Goal: Task Accomplishment & Management: Complete application form

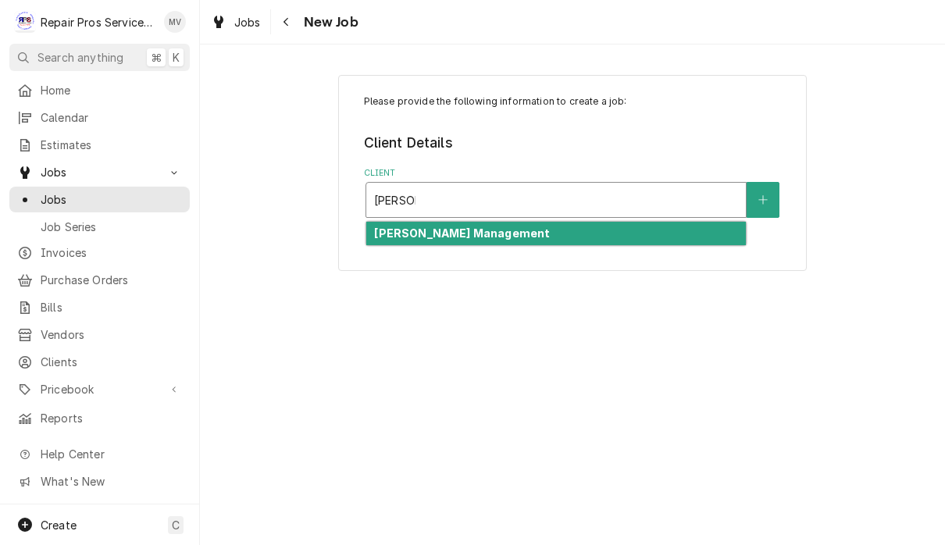
click at [566, 227] on div "[PERSON_NAME] Management" at bounding box center [555, 234] width 379 height 24
type input "[PERSON_NAME]"
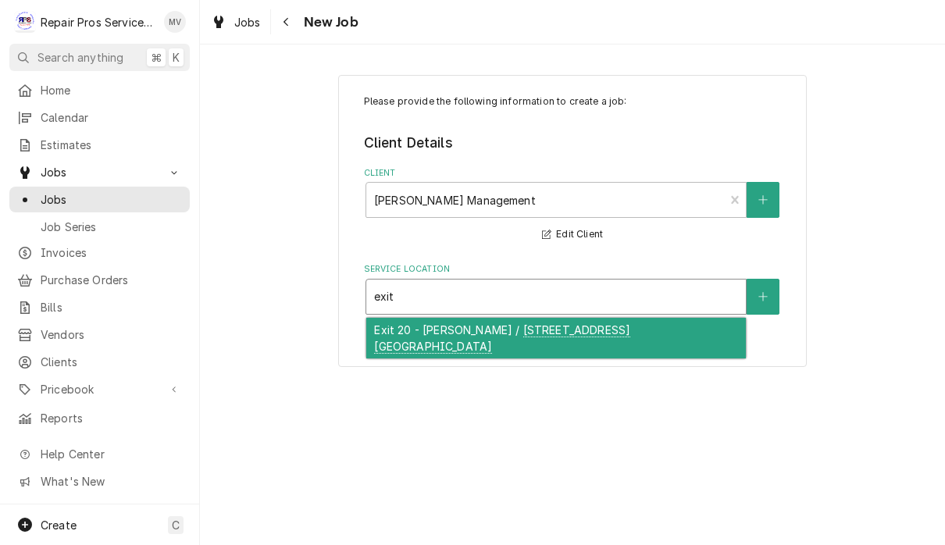
click at [573, 351] on div "Exit 20 - [PERSON_NAME] / [STREET_ADDRESS] [GEOGRAPHIC_DATA]" at bounding box center [555, 338] width 379 height 41
type input "exit"
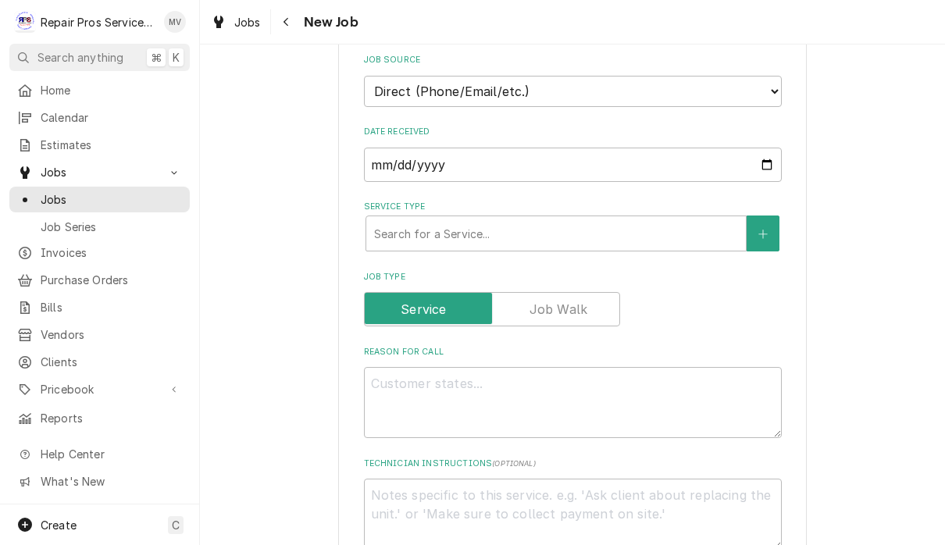
scroll to position [350, 0]
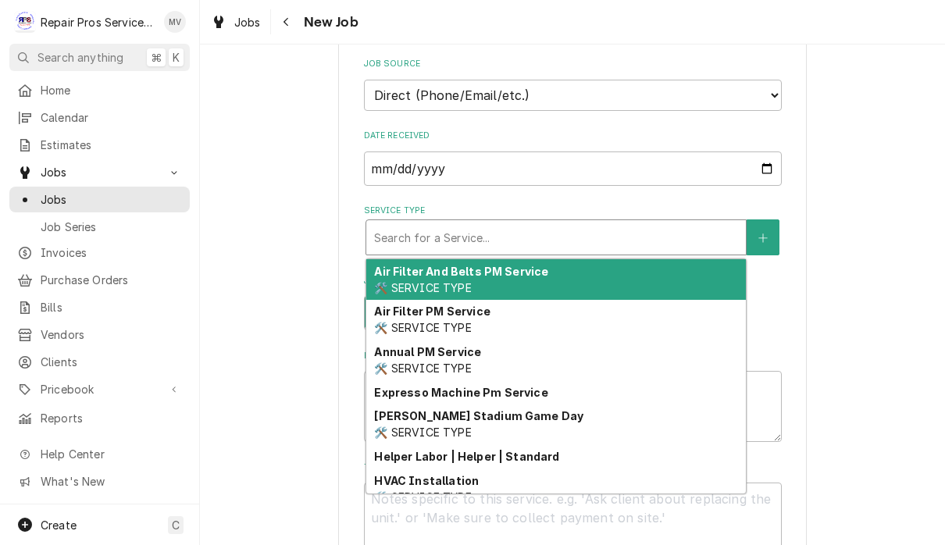
type textarea "x"
type input "d"
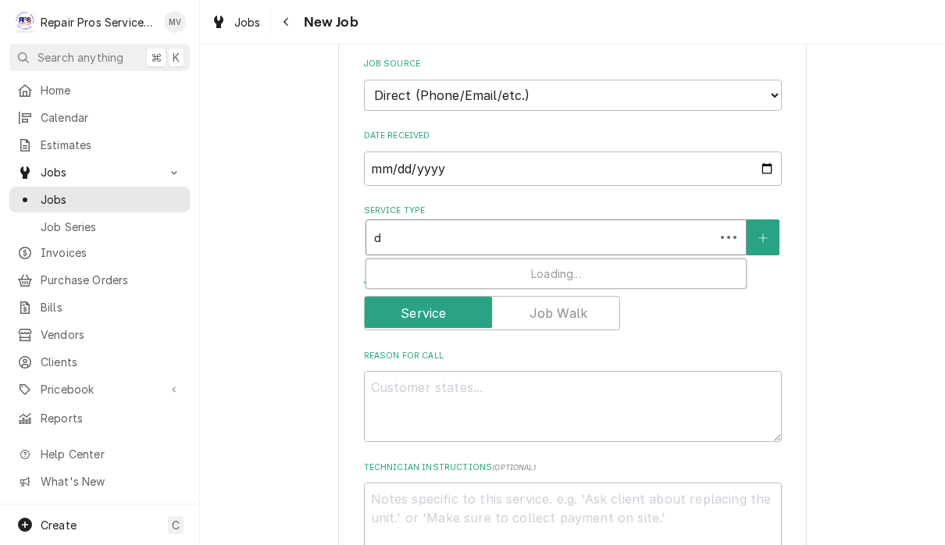
type textarea "x"
type input "du"
type textarea "x"
type input "d"
type textarea "x"
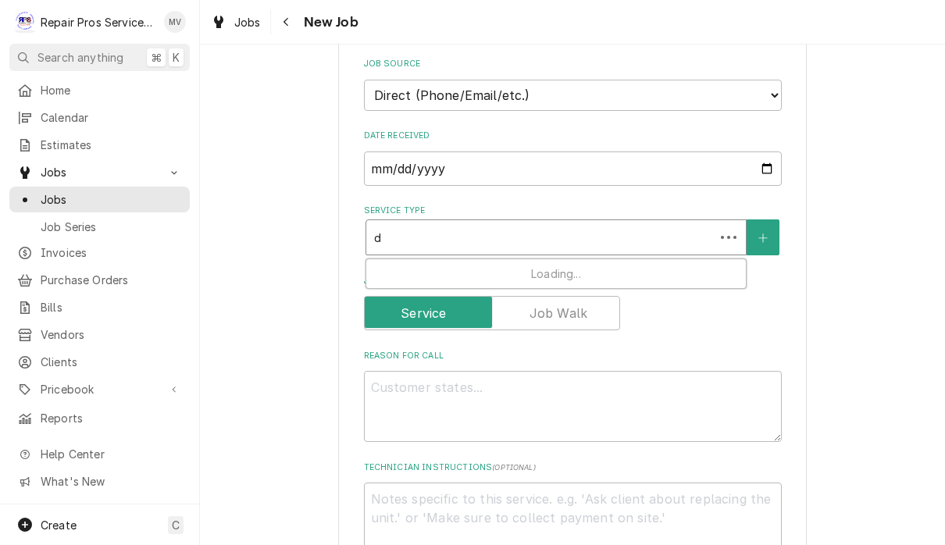
type input "di"
type textarea "x"
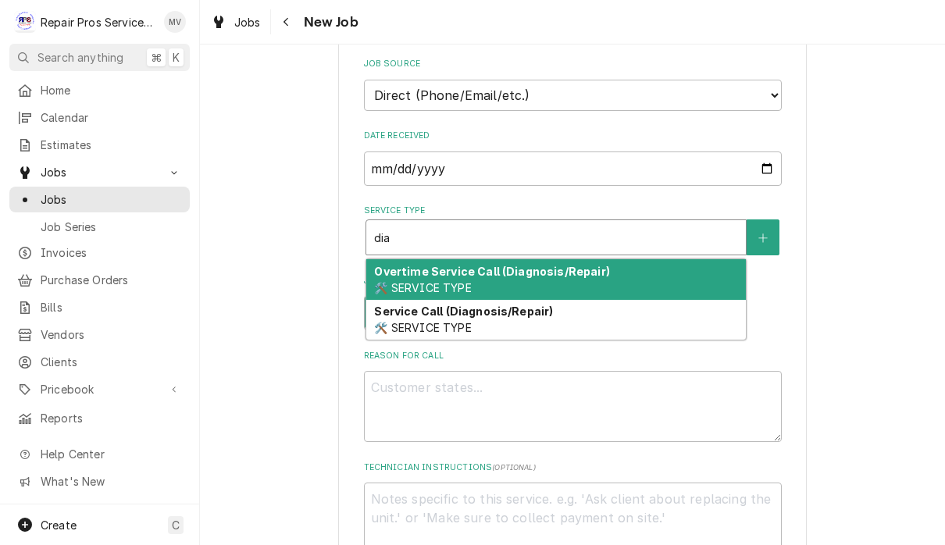
click at [551, 323] on div "Service Call (Diagnosis/Repair) 🛠️ SERVICE TYPE" at bounding box center [555, 320] width 379 height 41
type input "dia"
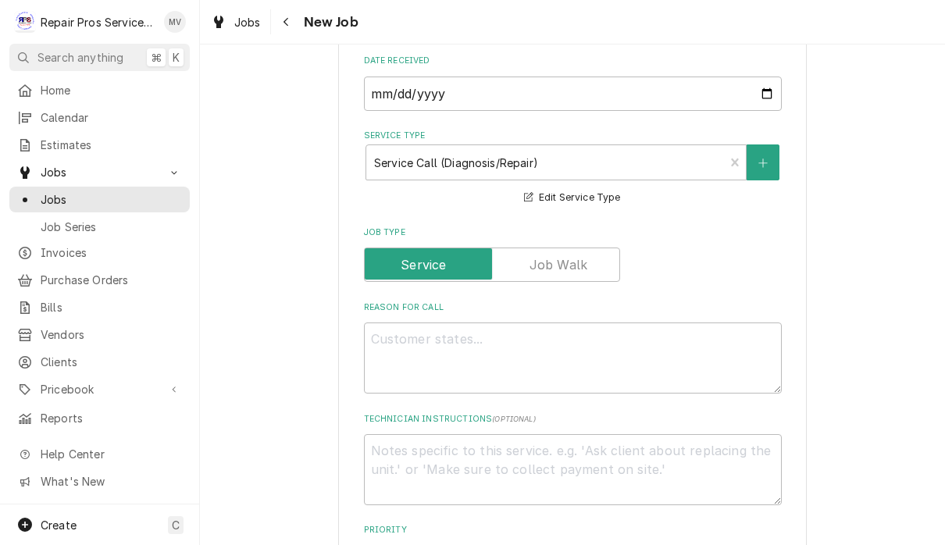
scroll to position [433, 0]
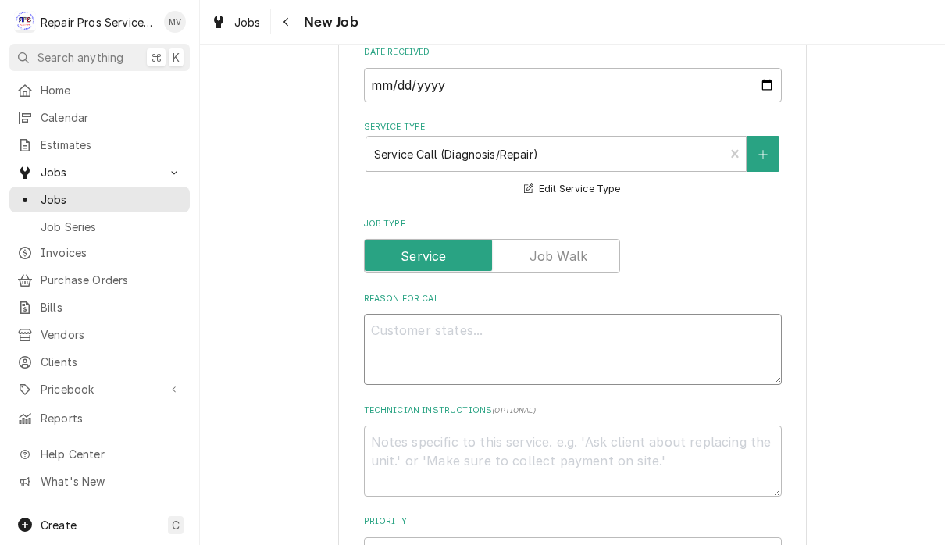
click at [414, 335] on textarea "Reason For Call" at bounding box center [573, 349] width 418 height 71
type textarea "x"
type textarea "R"
type textarea "x"
type textarea "Re"
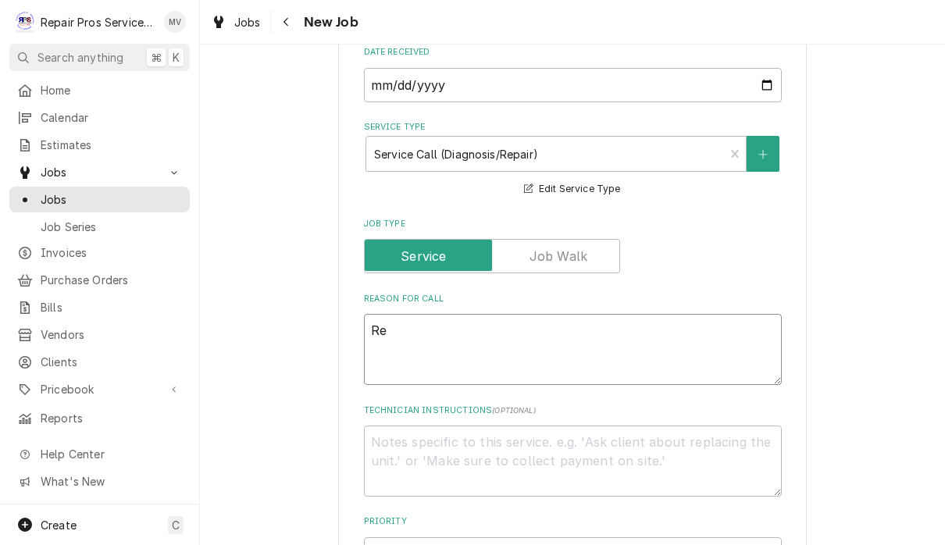
type textarea "x"
type textarea "R"
type textarea "x"
type textarea "R"
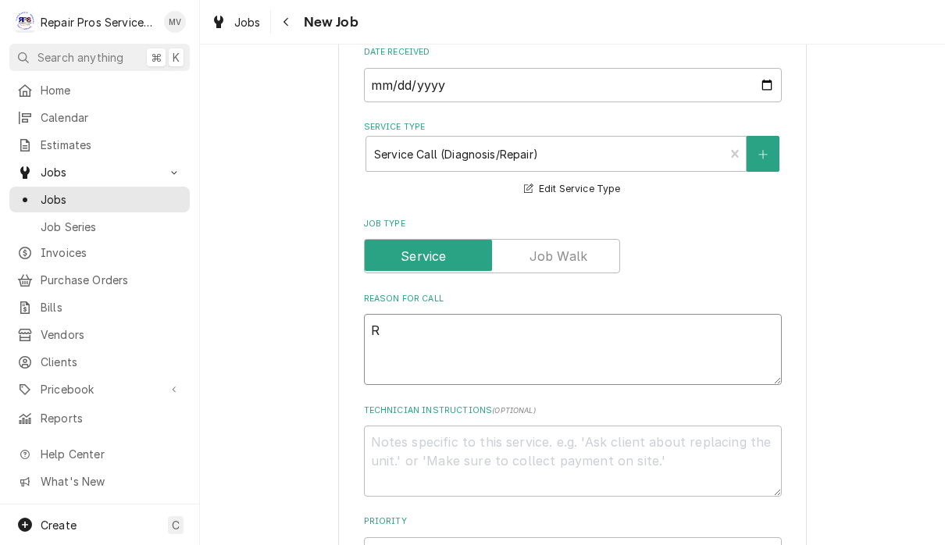
type textarea "x"
type textarea "Re"
type textarea "x"
type textarea "Rep"
type textarea "x"
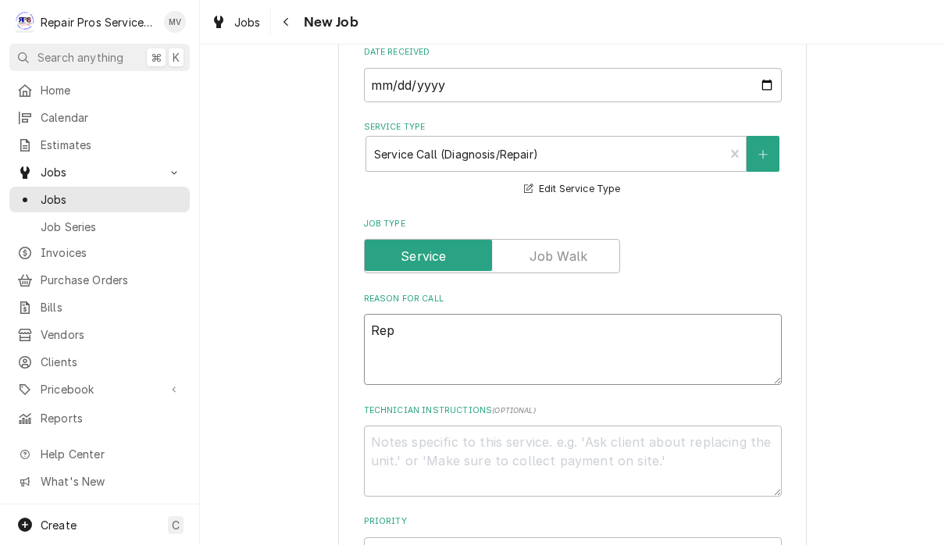
type textarea "Repl"
type textarea "x"
type textarea "Repla"
type textarea "x"
type textarea "Replac"
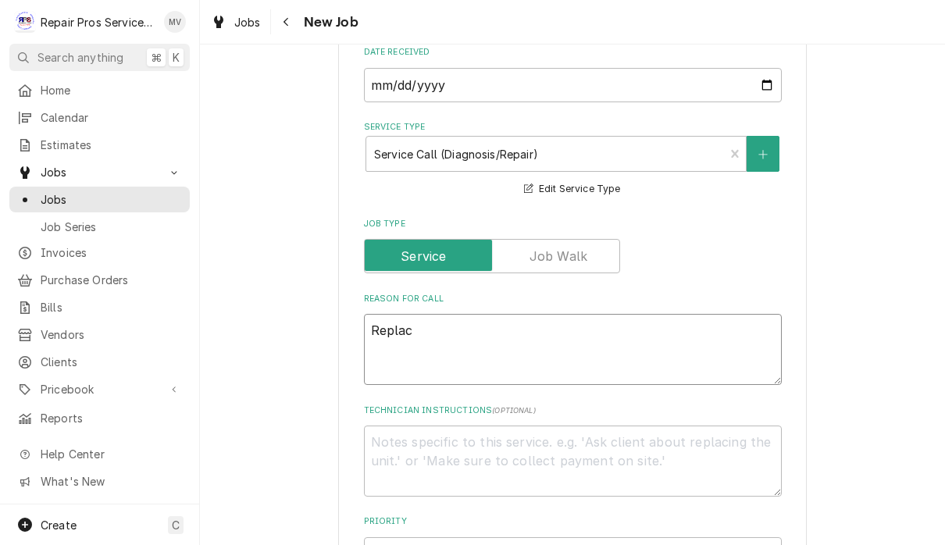
type textarea "x"
type textarea "Replace"
type textarea "x"
type textarea "Replace"
type textarea "x"
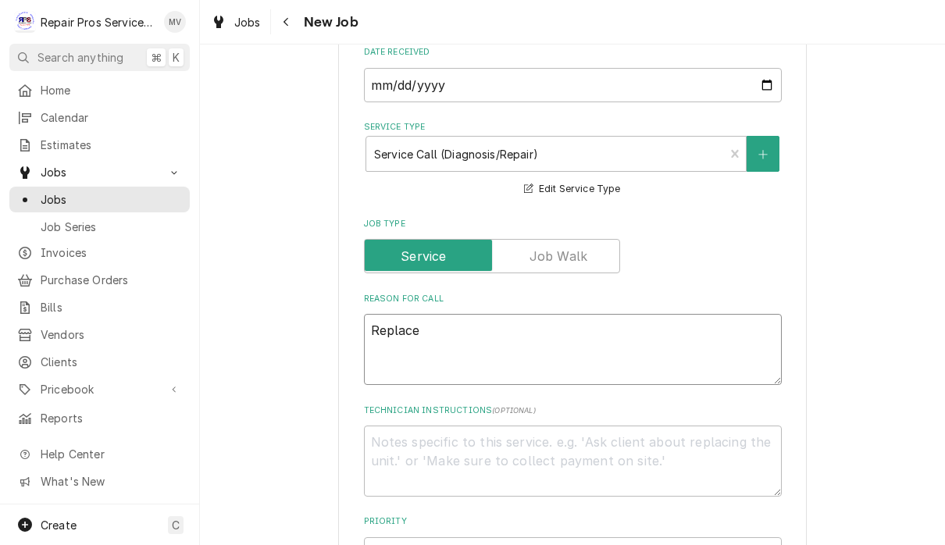
type textarea "Replace t"
type textarea "x"
type textarea "Replace tem"
type textarea "x"
type textarea "Replace tempe"
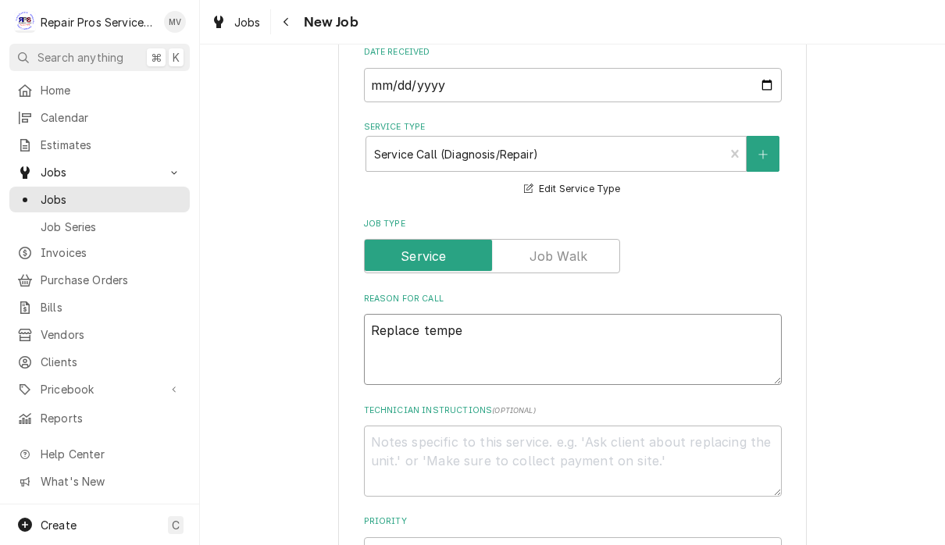
type textarea "x"
type textarea "Replace temper"
type textarea "x"
type textarea "Replace tempera"
type textarea "x"
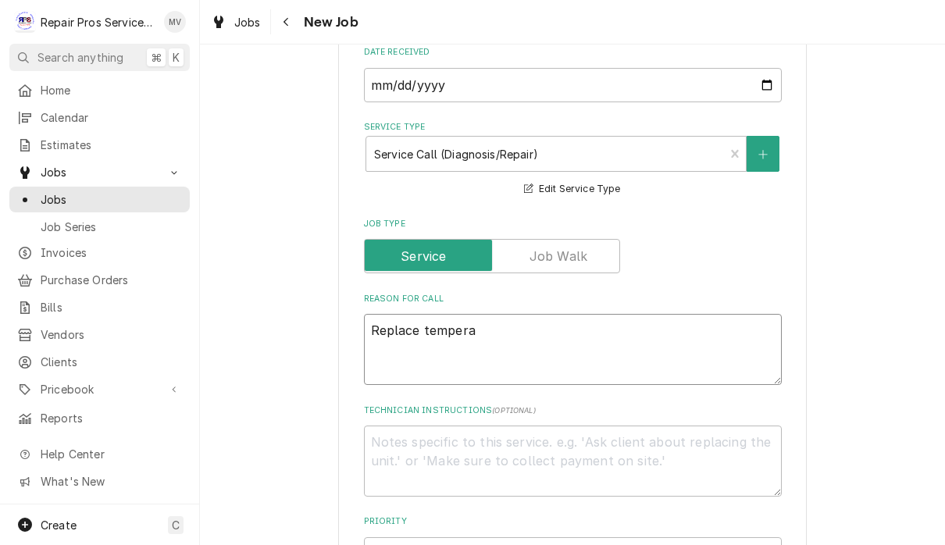
type textarea "Replace temperat"
type textarea "x"
type textarea "Replace temperatu"
type textarea "x"
type textarea "Replace temperatur"
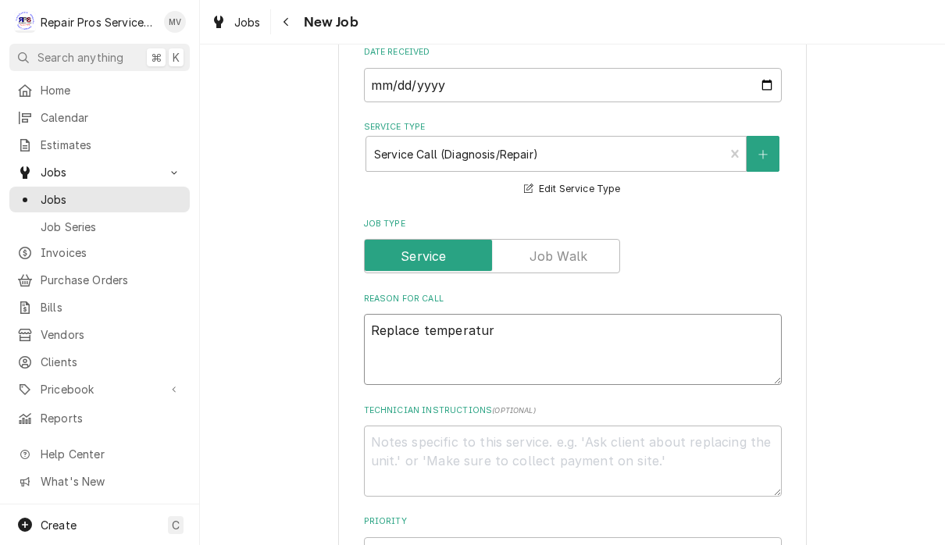
type textarea "x"
type textarea "Replace temperature"
type textarea "x"
type textarea "Replace temperature"
type textarea "x"
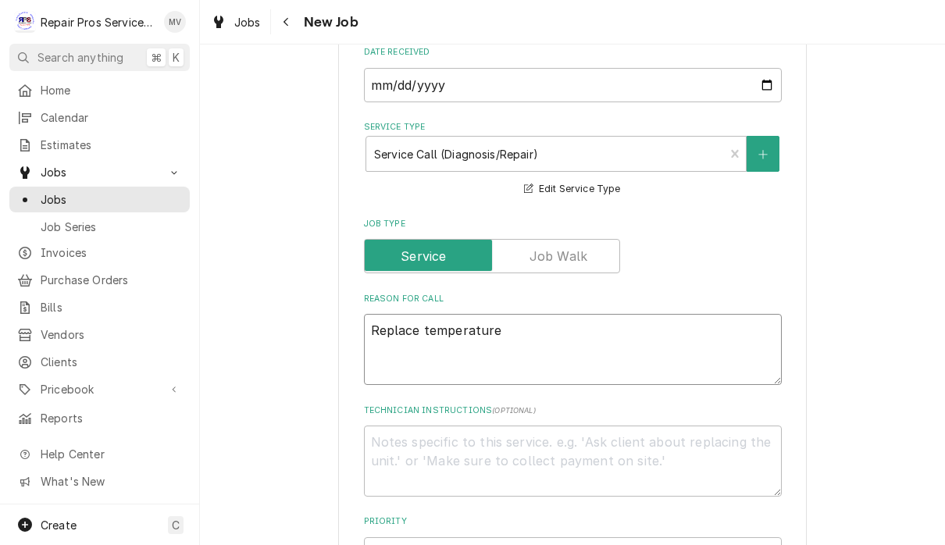
type textarea "Replace temperature d"
type textarea "x"
type textarea "Replace temperature di"
type textarea "x"
type textarea "Replace temperature dis"
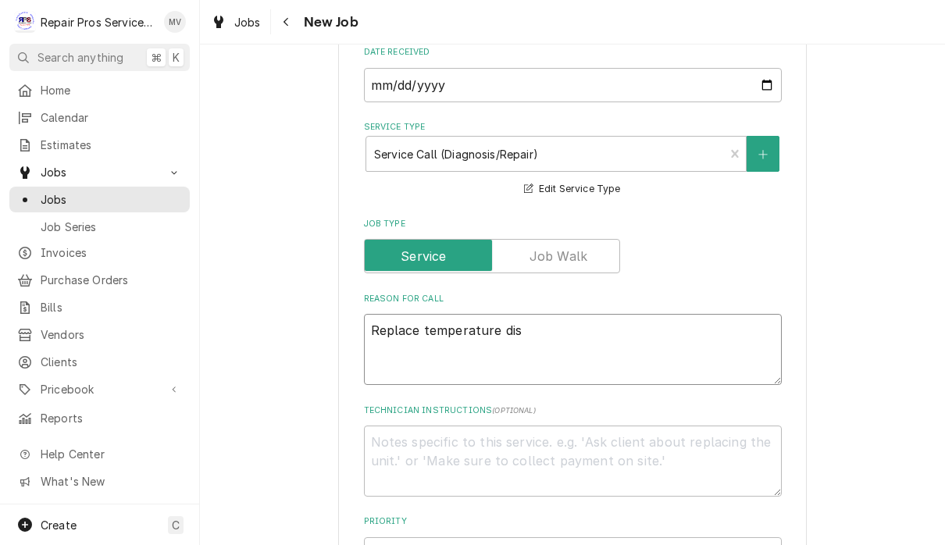
type textarea "x"
type textarea "Replace temperature di"
type textarea "x"
type textarea "Replace temperature dis"
type textarea "x"
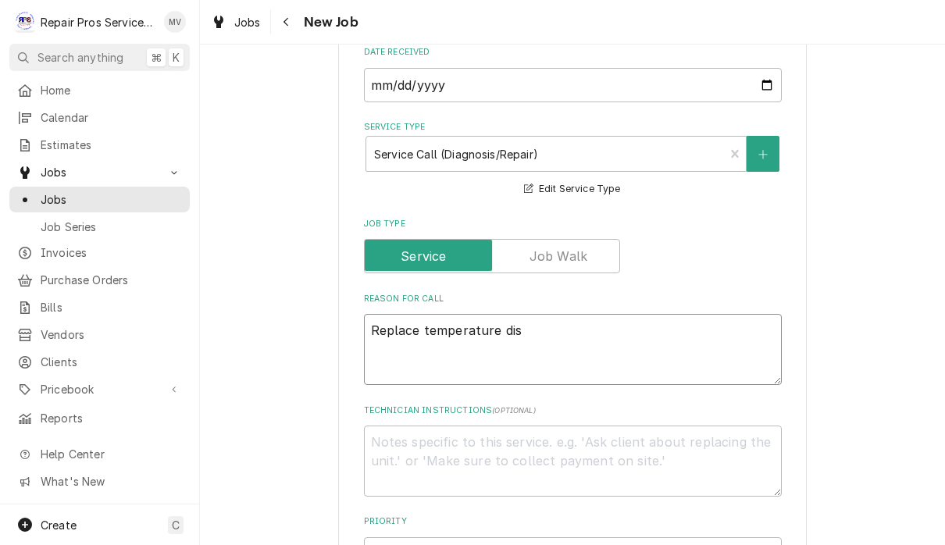
type textarea "Replace temperature disp"
type textarea "x"
type textarea "Replace temperature displ"
type textarea "x"
type textarea "Replace temperature displa"
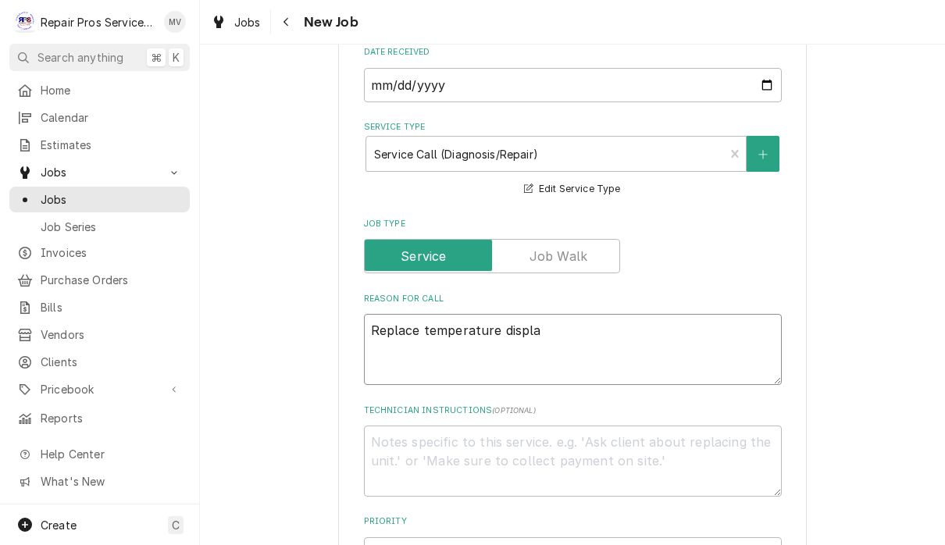
type textarea "x"
type textarea "Replace temperature display"
type textarea "x"
type textarea "Replace temperature display"
type textarea "x"
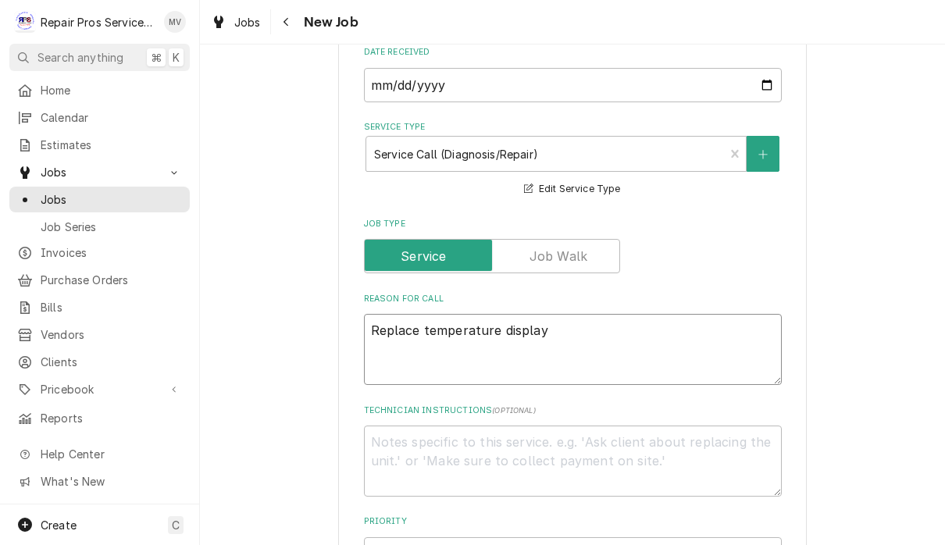
type textarea "Replace temperature display o"
type textarea "x"
type textarea "Replace temperature display on"
type textarea "x"
type textarea "Replace temperature display on"
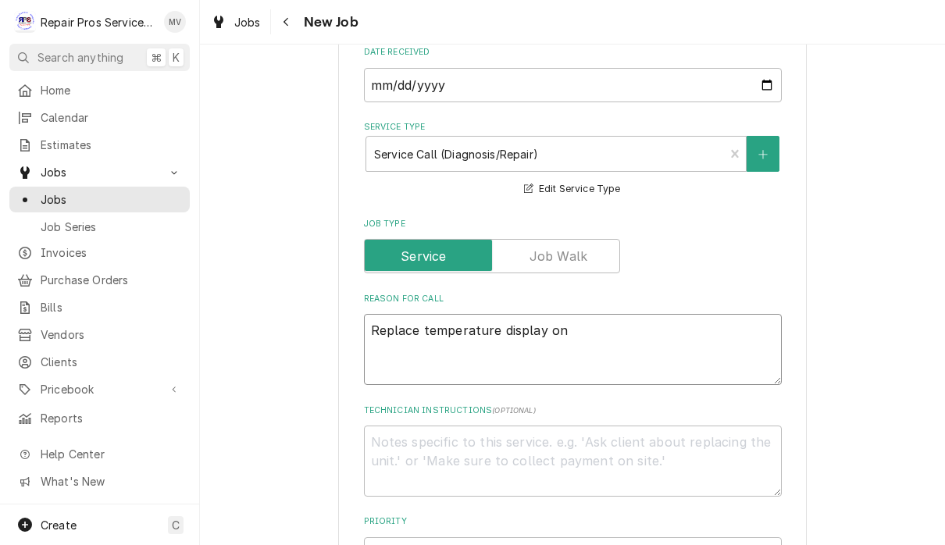
type textarea "x"
type textarea "Replace temperature display on w"
type textarea "x"
type textarea "Replace temperature display on wa"
type textarea "x"
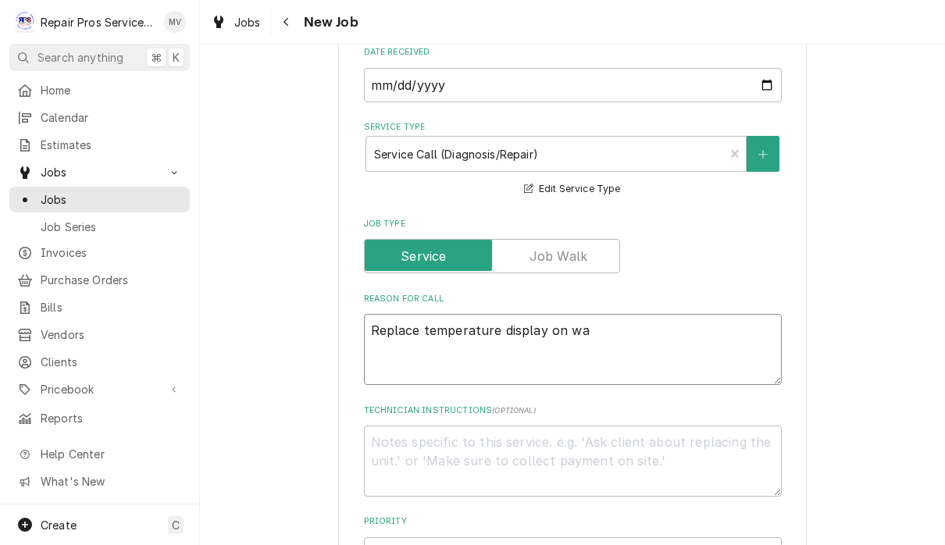
type textarea "Replace temperature display on wal"
type textarea "x"
type textarea "Replace temperature display on walk"
type textarea "x"
type textarea "Replace temperature display on walk"
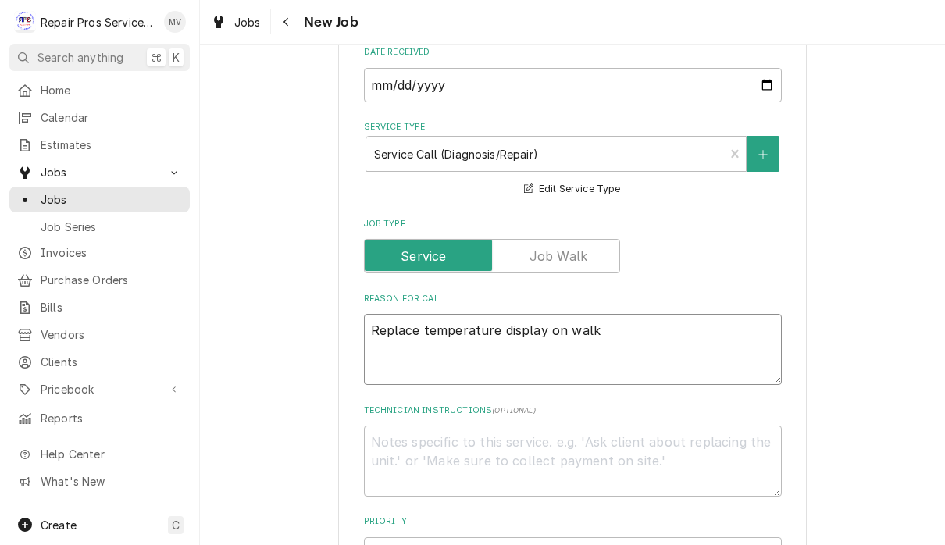
type textarea "x"
type textarea "Replace temperature display on walk i"
type textarea "x"
type textarea "Replace temperature display on walk in"
type textarea "x"
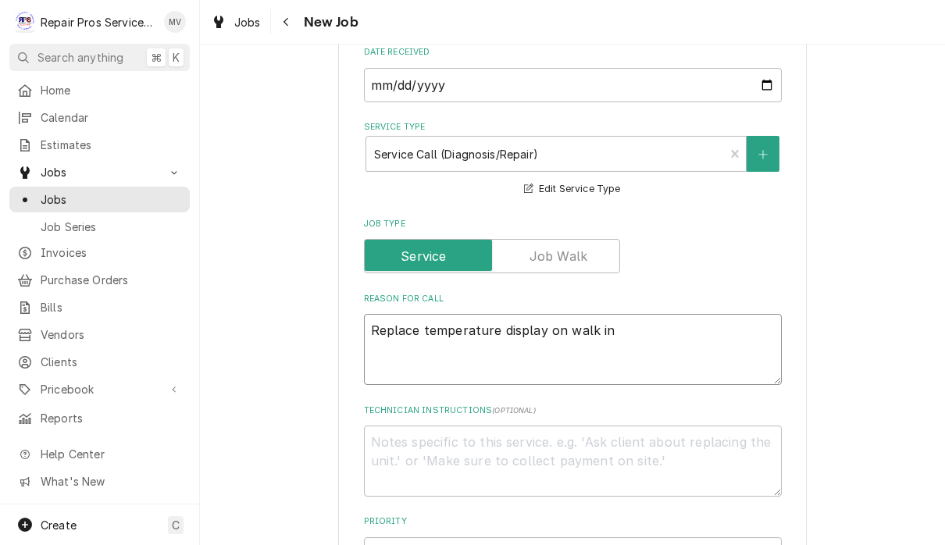
type textarea "Replace temperature display on walk in"
type textarea "x"
type textarea "Replace temperature display on walk in c"
type textarea "x"
type textarea "Replace temperature display on walk in co"
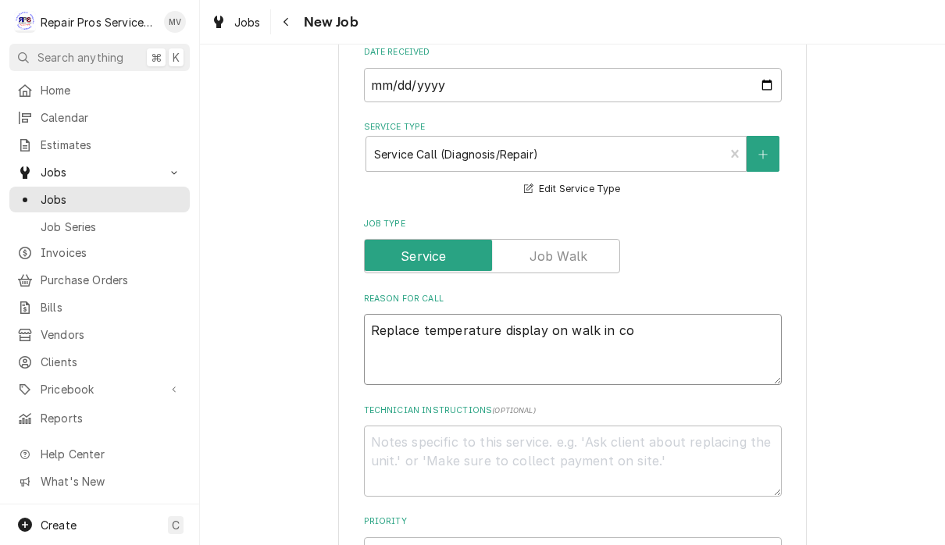
type textarea "x"
type textarea "Replace temperature display on walk in [GEOGRAPHIC_DATA]"
type textarea "x"
type textarea "Replace temperature display on walk in [GEOGRAPHIC_DATA]"
type textarea "x"
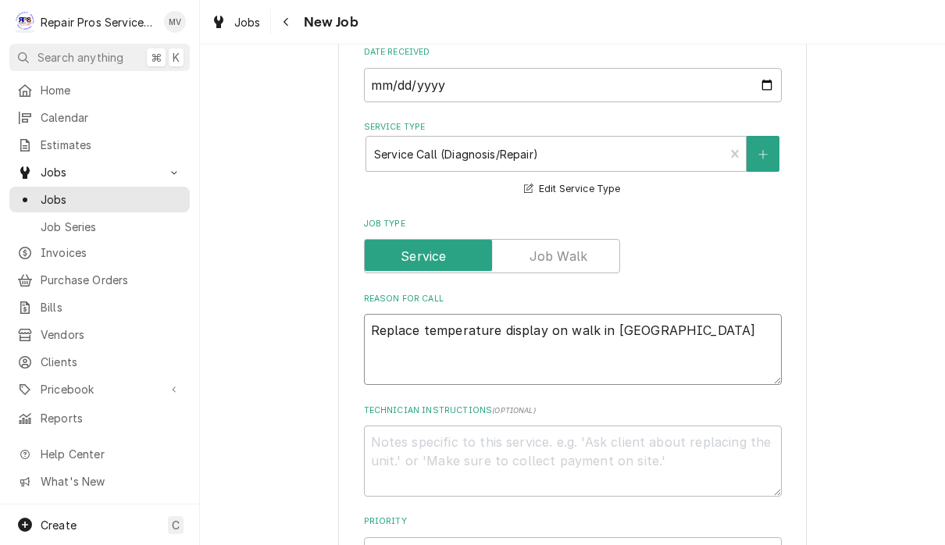
type textarea "Replace temperature display on walk in cooler"
type textarea "x"
type textarea "Replace temperature display on walk in cooler d"
type textarea "x"
type textarea "Replace temperature display on walk in cooler do"
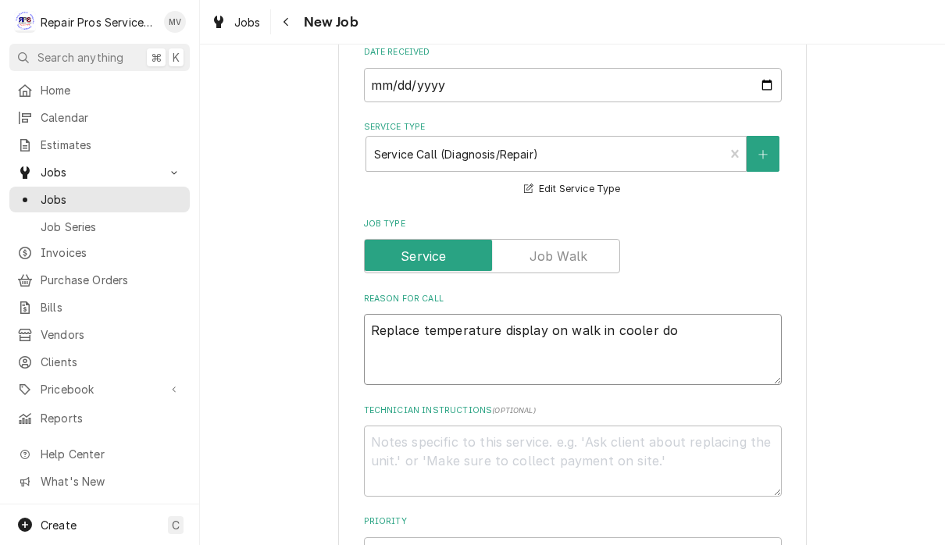
type textarea "x"
type textarea "Replace temperature display on walk in cooler doo"
type textarea "x"
type textarea "Replace temperature display on walk in cooler door"
type textarea "x"
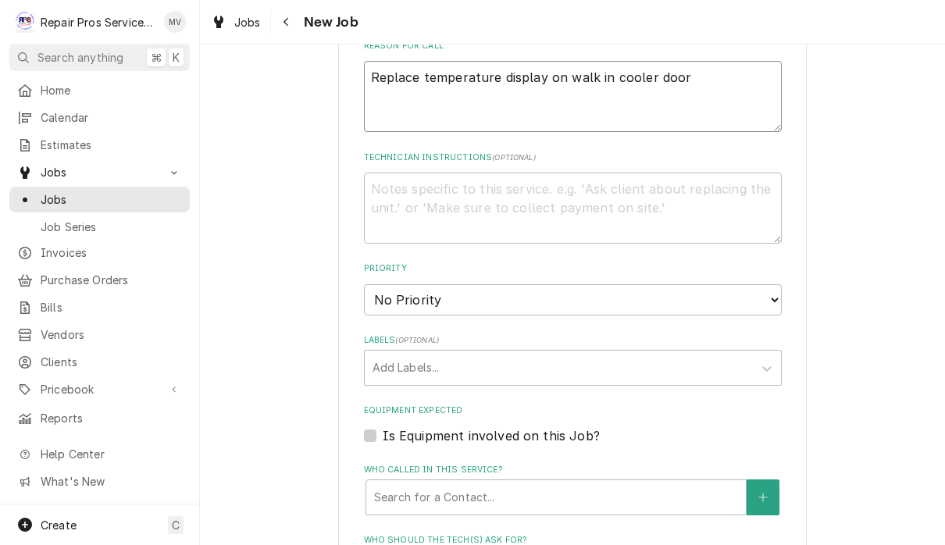
scroll to position [686, 0]
type textarea "Replace temperature display on walk in cooler door"
click at [702, 297] on select "No Priority Urgent High Medium Low" at bounding box center [573, 300] width 418 height 31
select select "3"
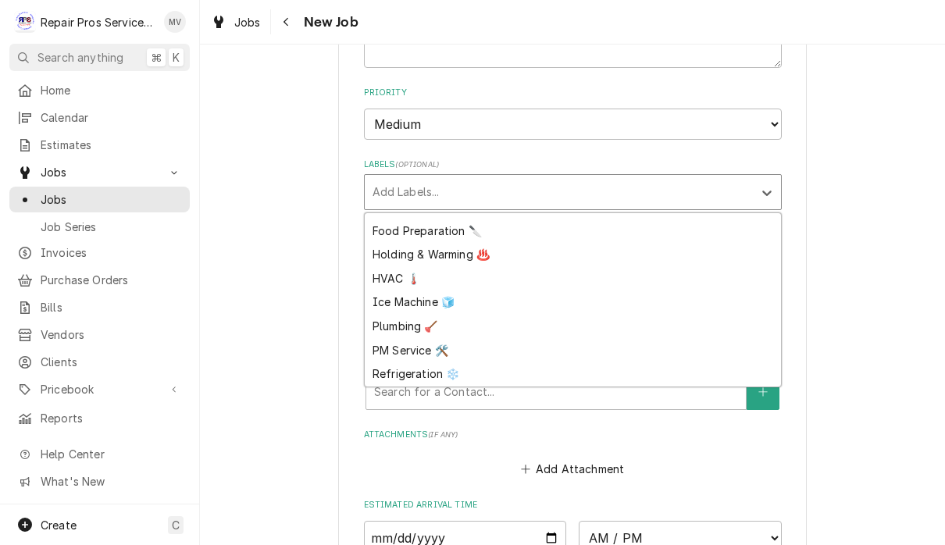
scroll to position [91, 0]
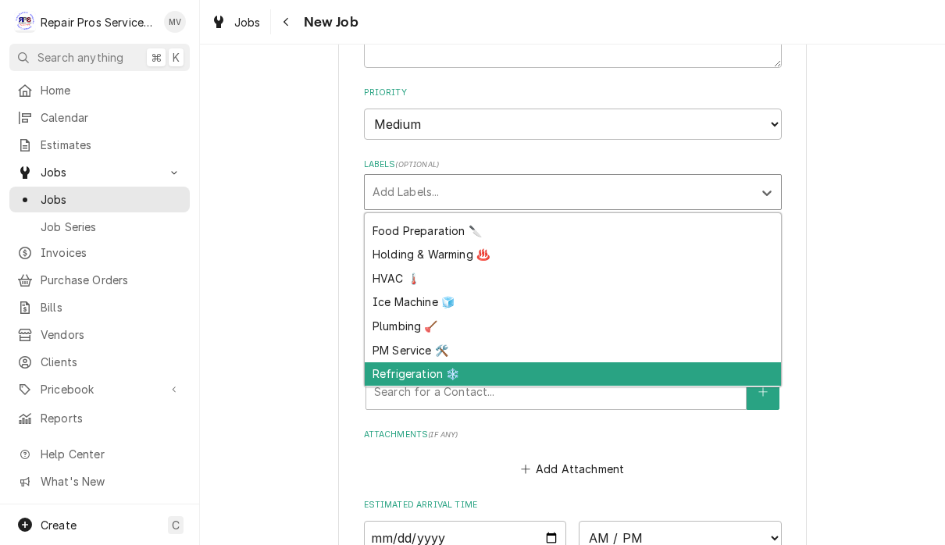
click at [424, 362] on div "Refrigeration ❄️" at bounding box center [573, 374] width 416 height 24
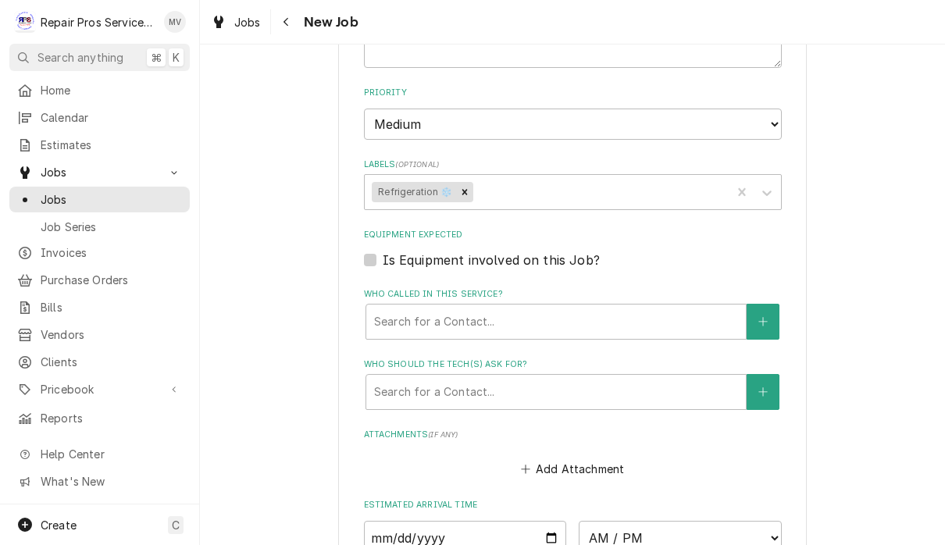
type textarea "x"
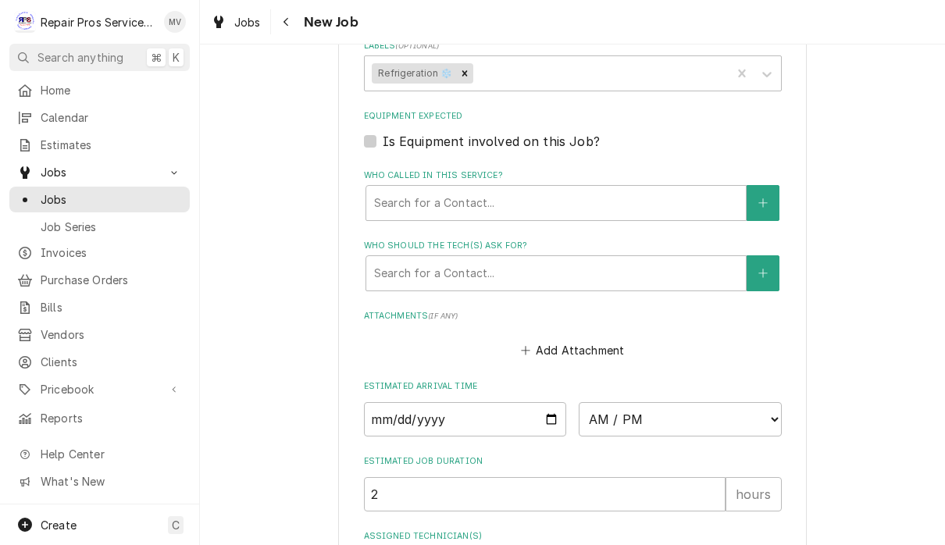
scroll to position [982, 0]
click at [412, 401] on input "Date" at bounding box center [465, 418] width 203 height 34
type input "[DATE]"
type textarea "x"
type input "[DATE]"
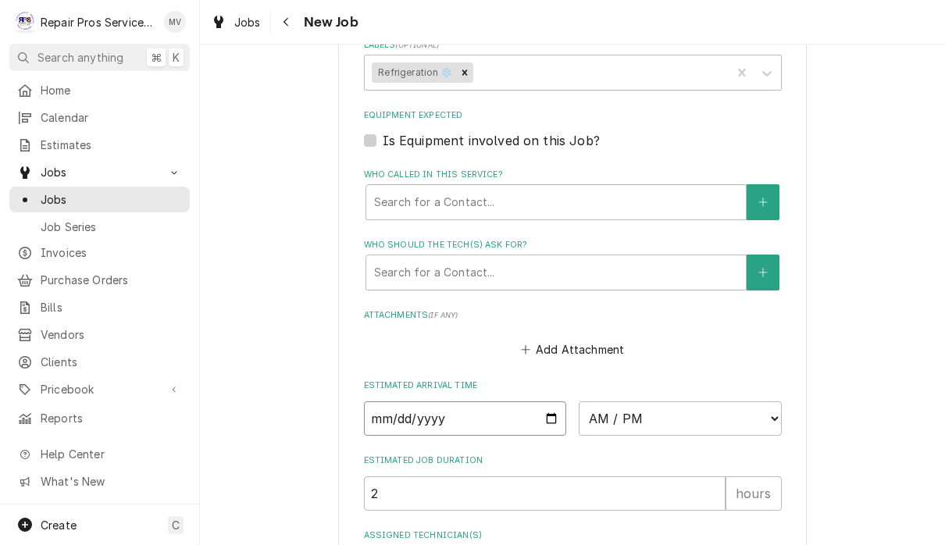
type textarea "x"
click at [594, 401] on select "AM / PM 6:00 AM 6:15 AM 6:30 AM 6:45 AM 7:00 AM 7:15 AM 7:30 AM 7:45 AM 8:00 AM…" at bounding box center [680, 418] width 203 height 34
select select "08:30:00"
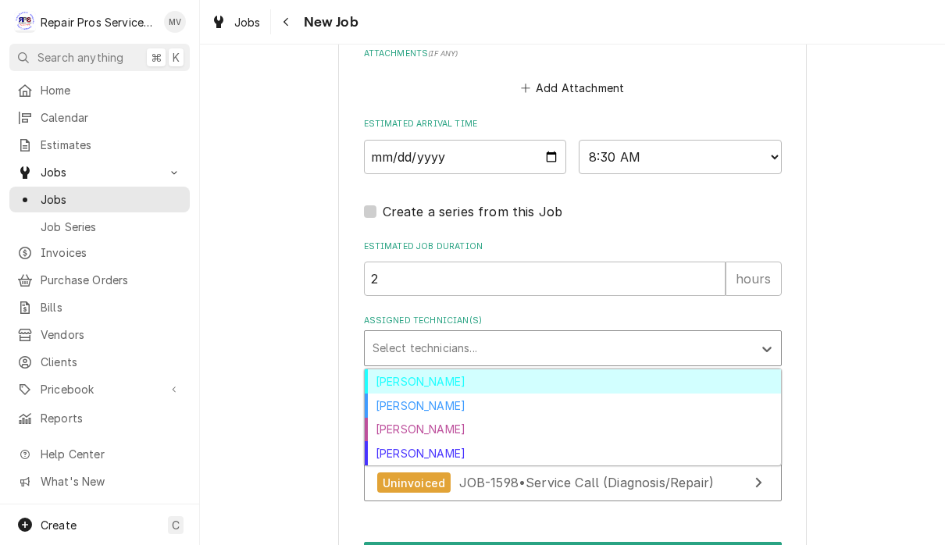
scroll to position [1266, 0]
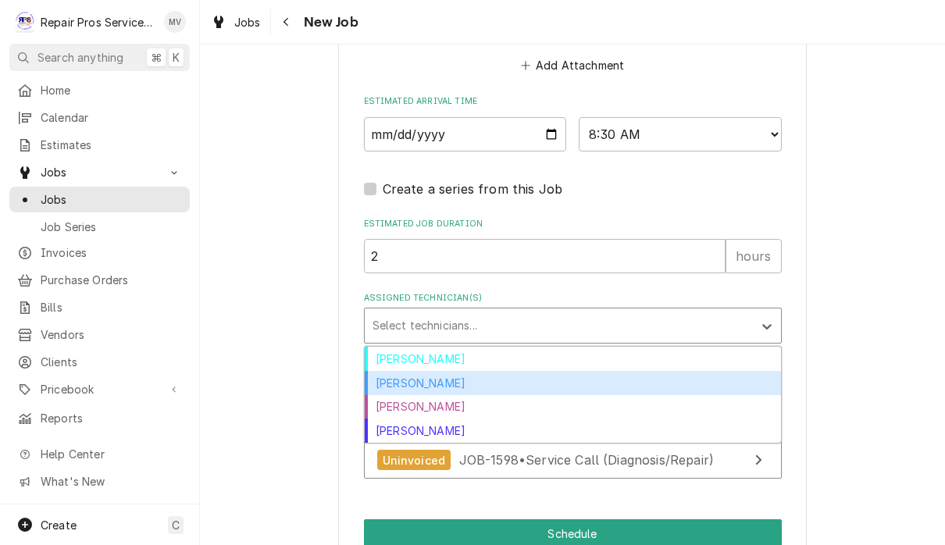
click at [428, 376] on div "[PERSON_NAME]" at bounding box center [573, 383] width 416 height 24
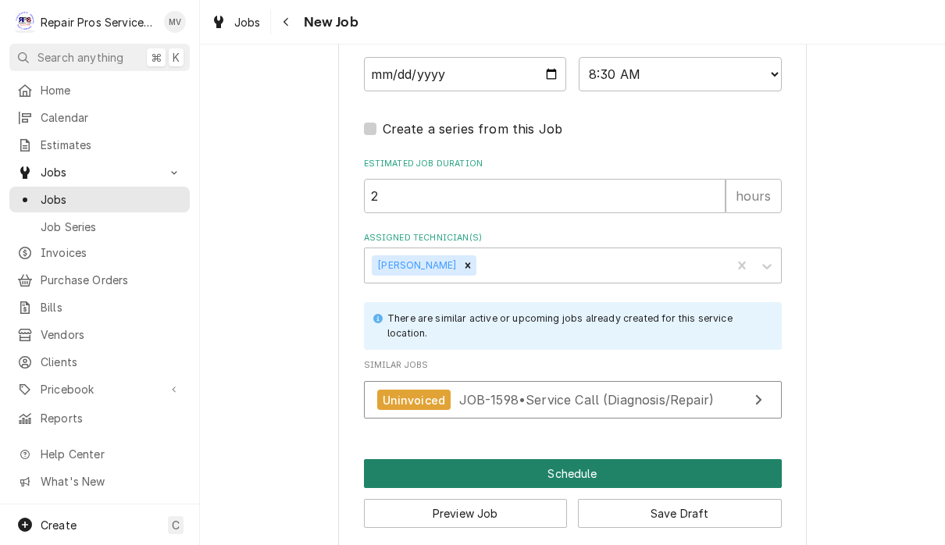
click at [581, 463] on button "Schedule" at bounding box center [573, 473] width 418 height 29
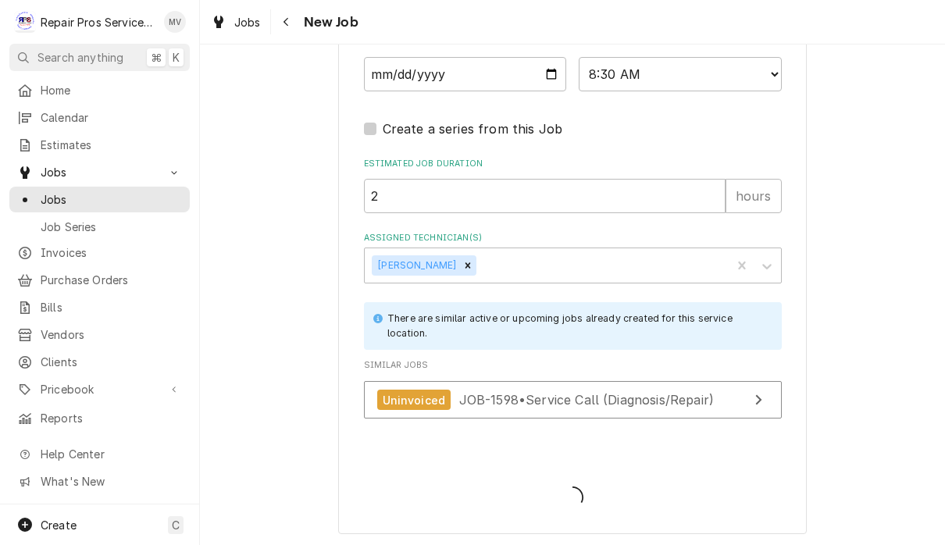
scroll to position [1310, 0]
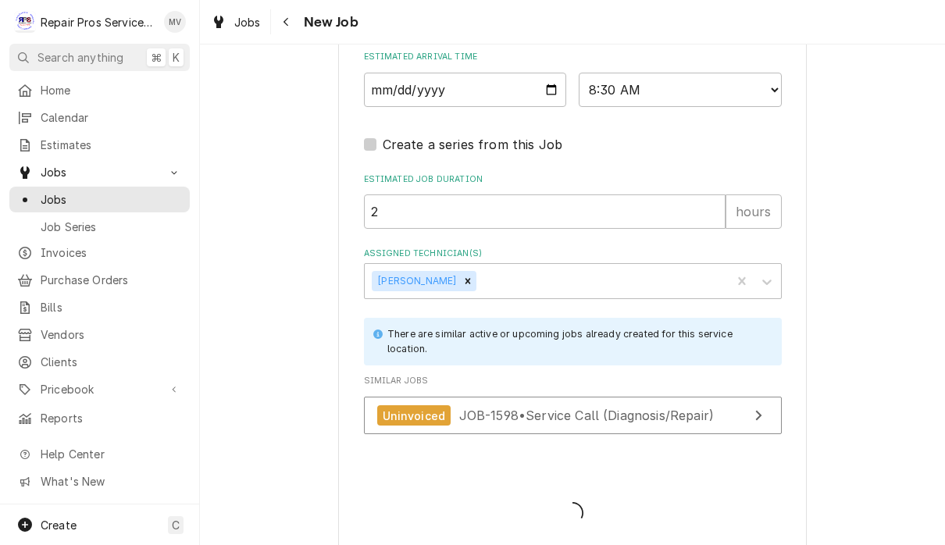
type textarea "x"
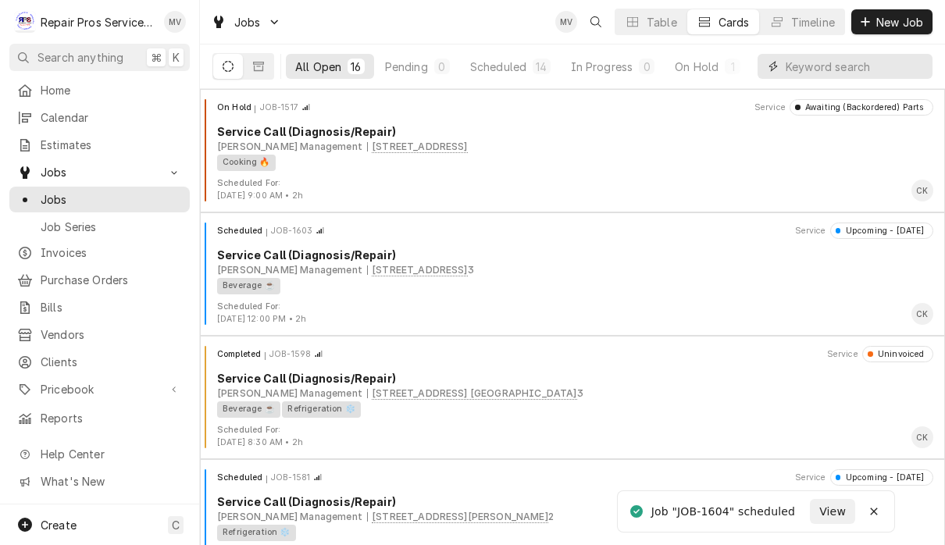
click at [786, 60] on input "Dynamic Content Wrapper" at bounding box center [855, 66] width 139 height 25
type input "Exit"
